Goal: Information Seeking & Learning: Check status

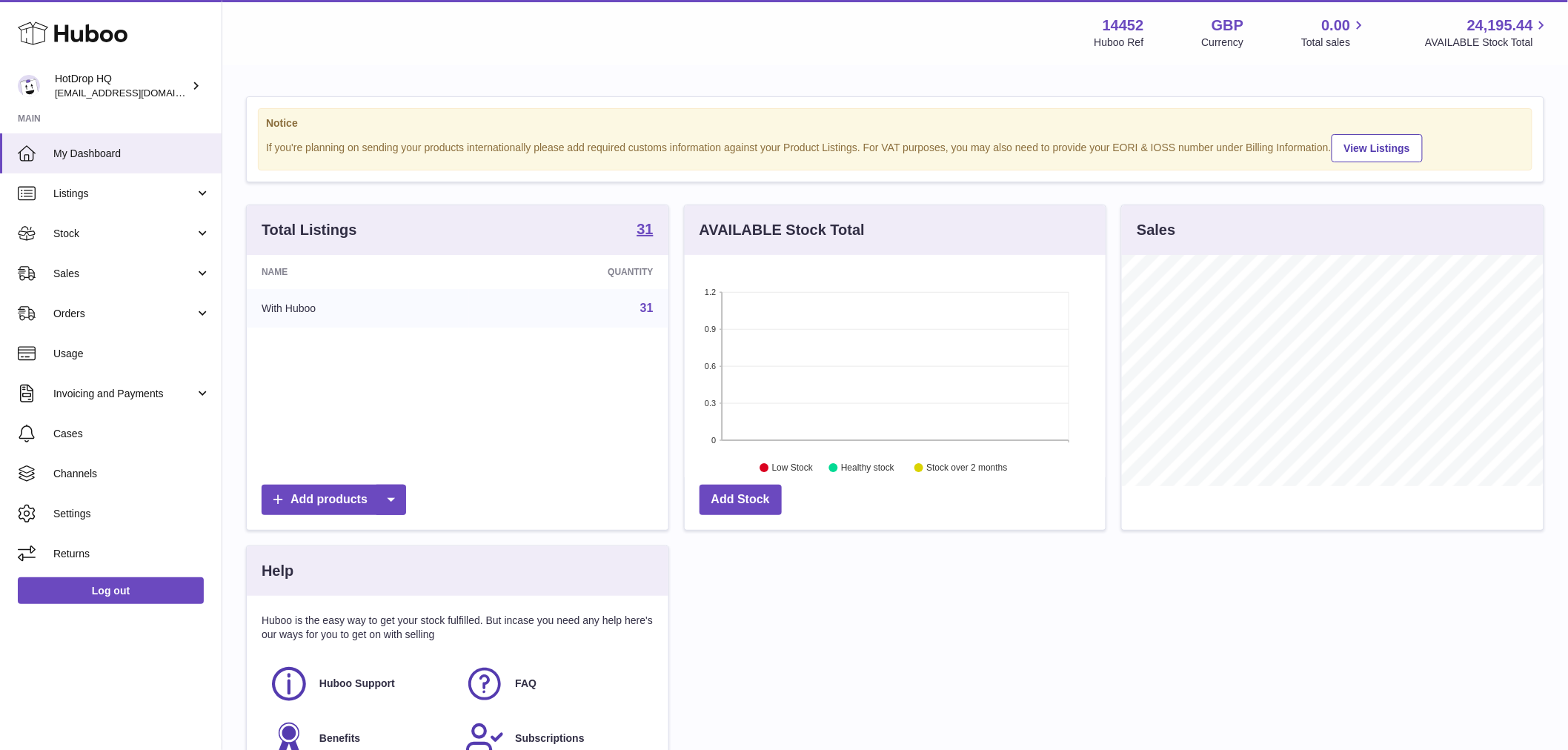
scroll to position [231, 420]
click at [100, 467] on span "Channels" at bounding box center [132, 474] width 157 height 14
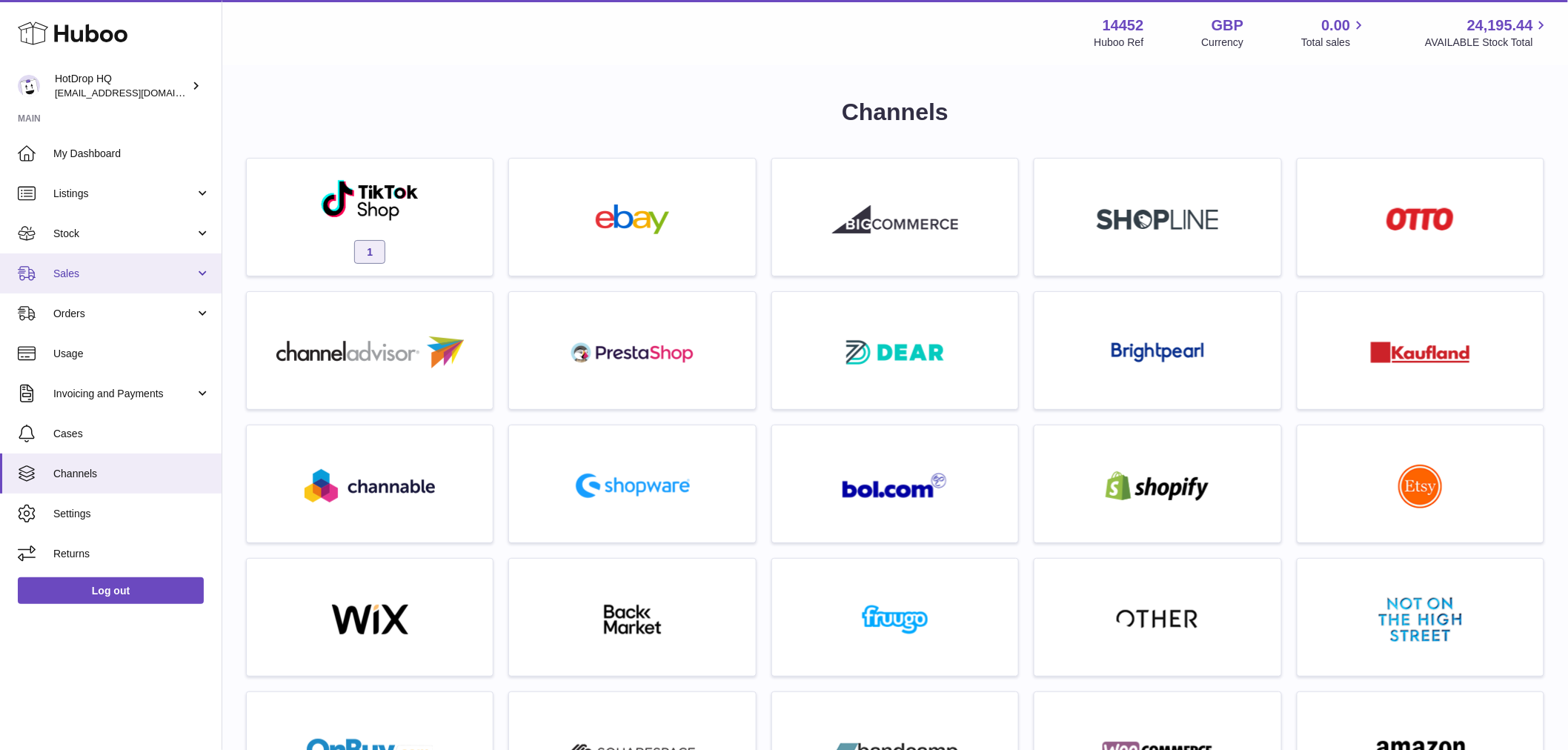
click at [82, 278] on span "Sales" at bounding box center [124, 274] width 142 height 14
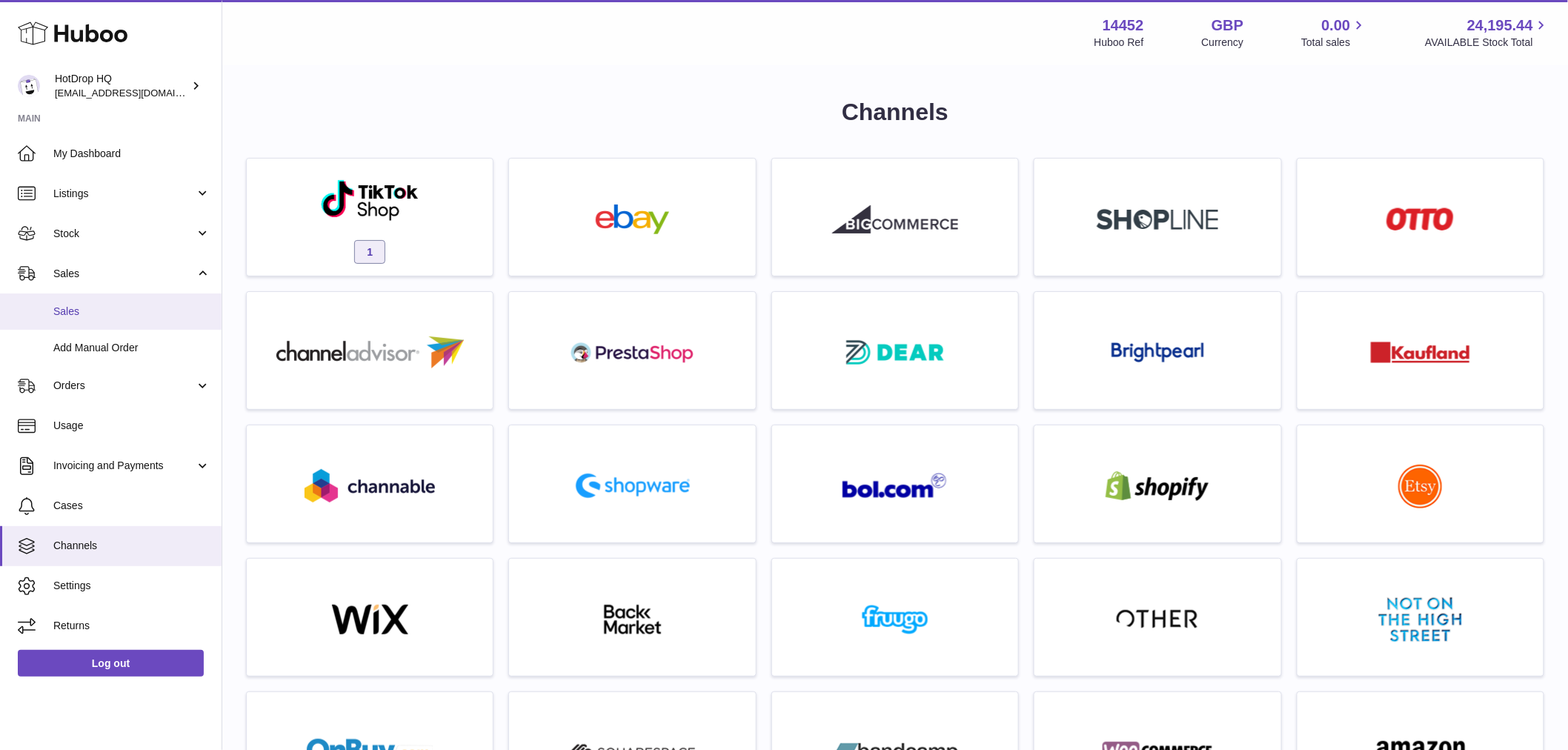
click at [87, 321] on link "Sales" at bounding box center [110, 311] width 221 height 36
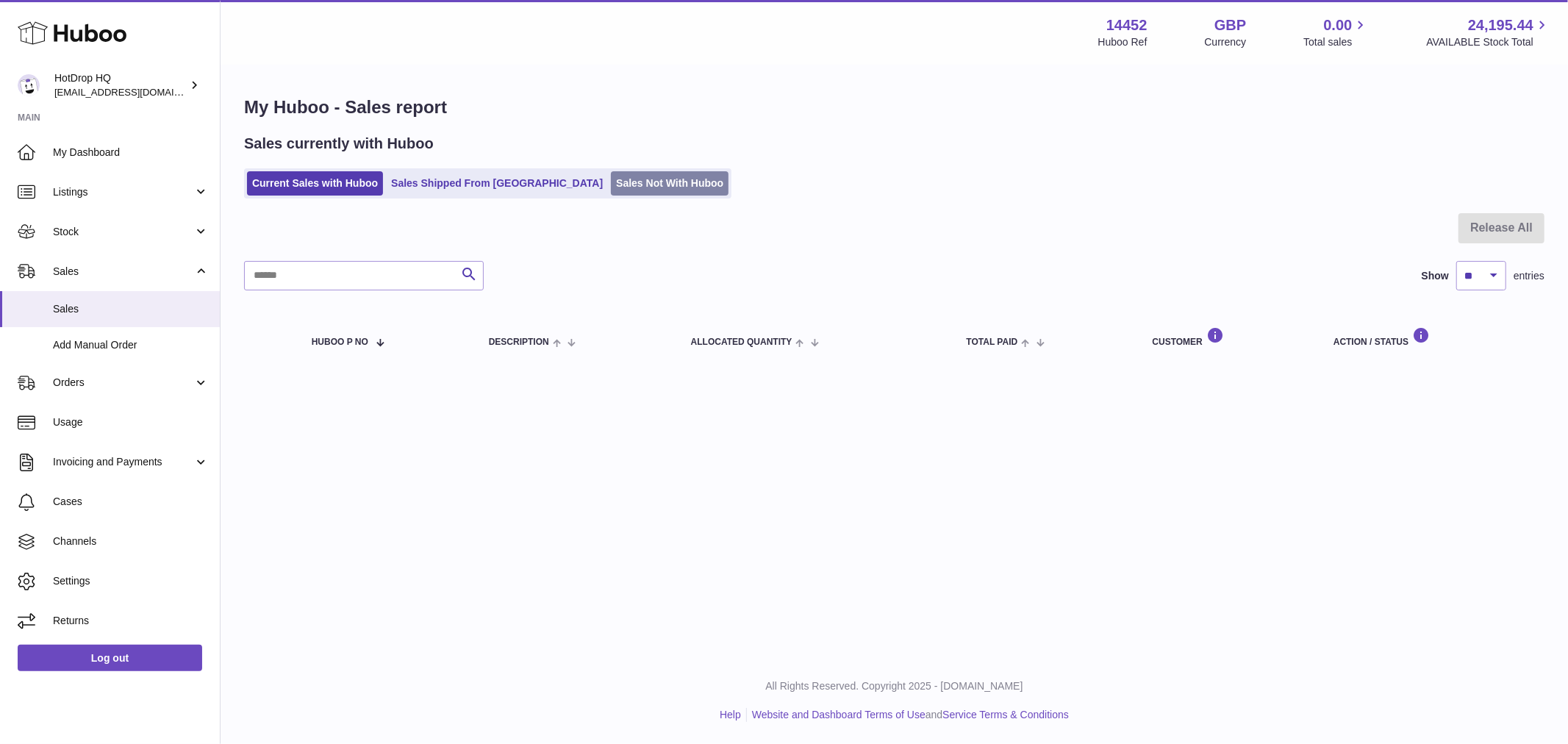
click at [628, 182] on link "Sales Not With Huboo" at bounding box center [670, 184] width 117 height 24
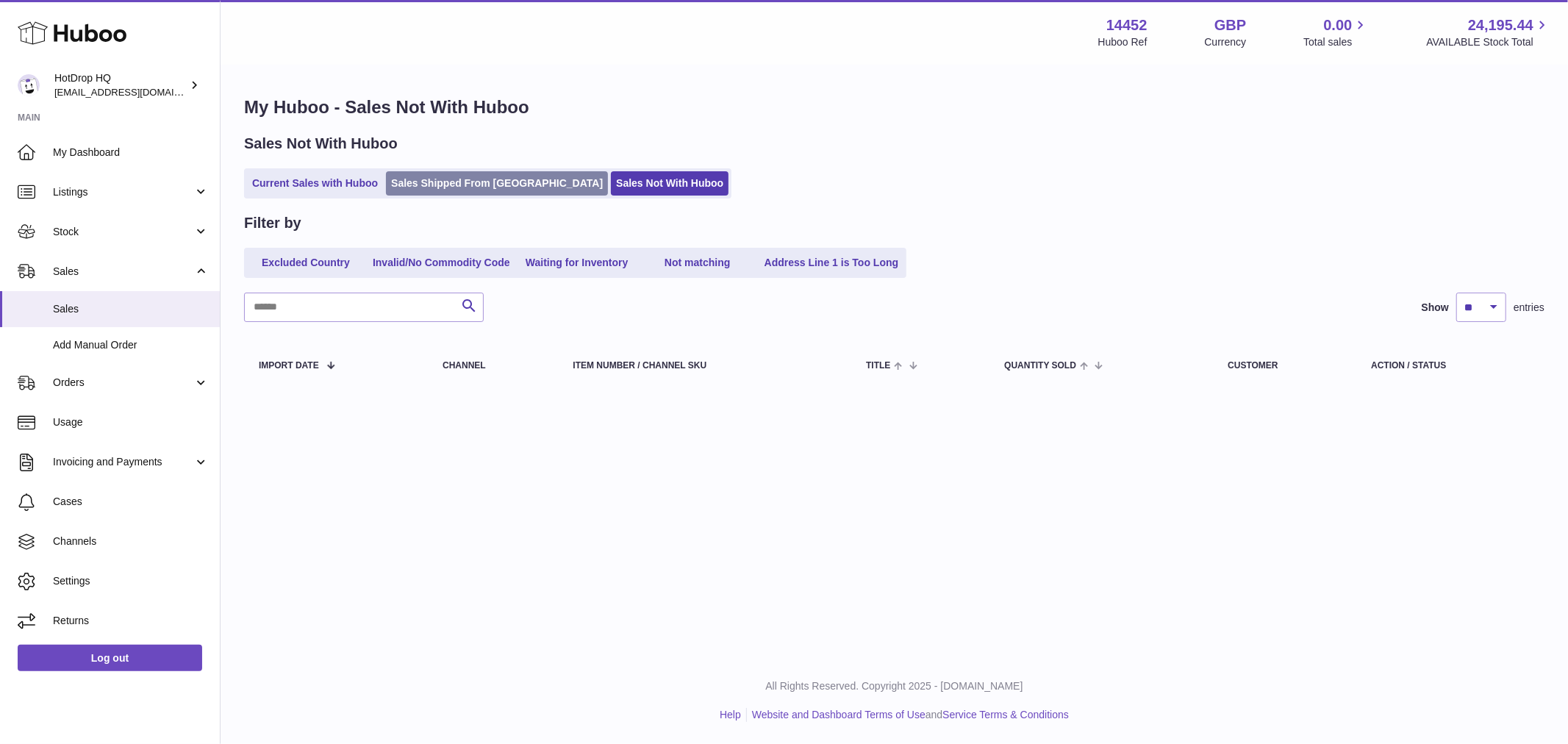
click at [451, 188] on link "Sales Shipped From Huboo" at bounding box center [497, 184] width 222 height 24
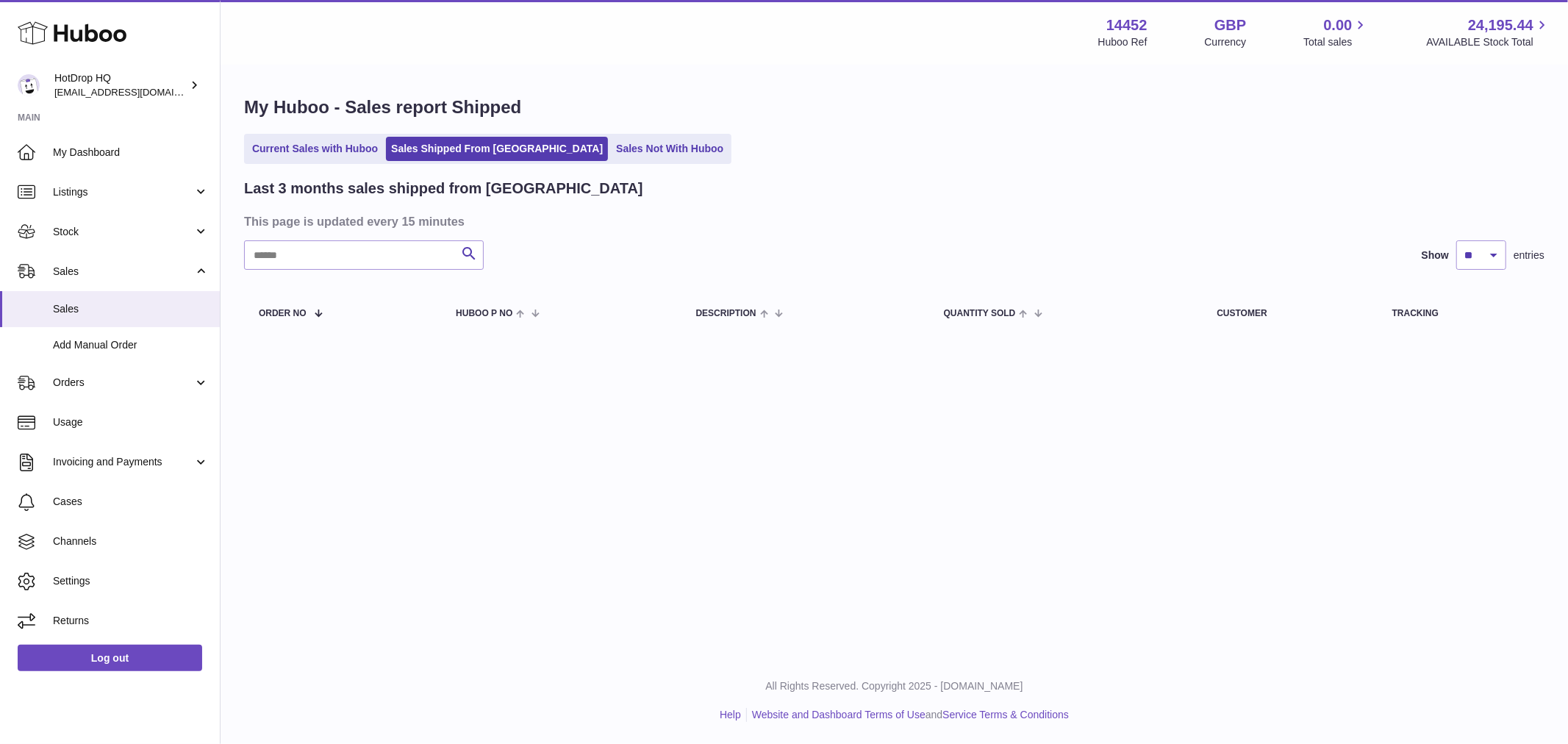
click at [322, 182] on div "Menu Huboo 14452 Huboo Ref GBP Currency 0.00 Total sales 24,195.44 AVAILABLE St…" at bounding box center [894, 184] width 1348 height 370
click at [321, 143] on link "Current Sales with Huboo" at bounding box center [315, 149] width 136 height 24
